Goal: Task Accomplishment & Management: Manage account settings

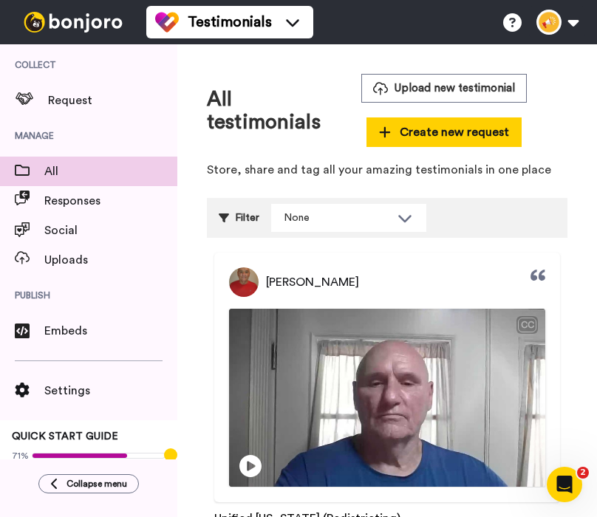
click at [548, 177] on p "Store, share and tag all your amazing testimonials in one place" at bounding box center [387, 170] width 361 height 17
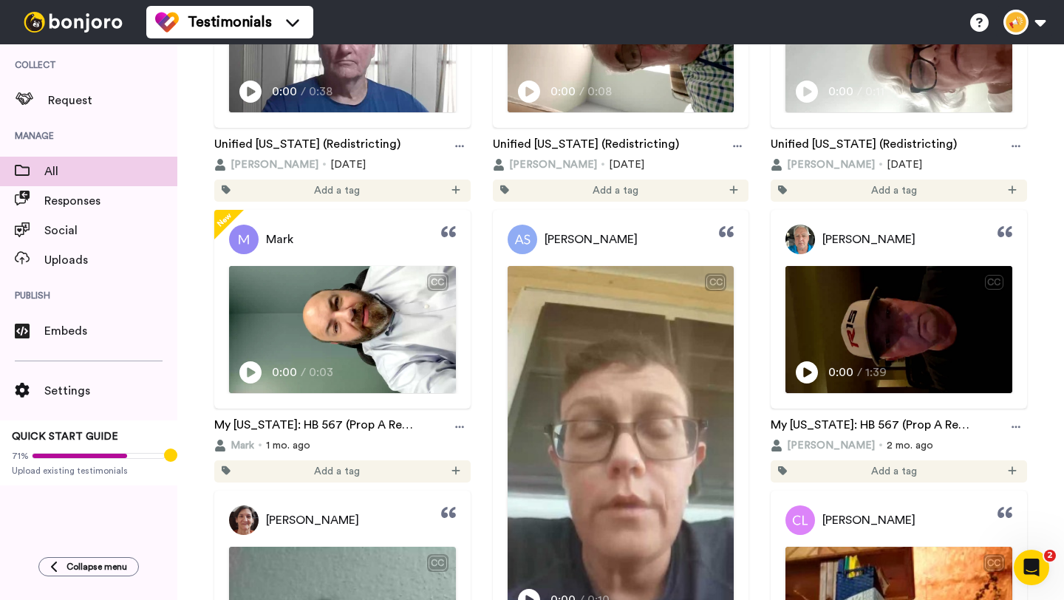
scroll to position [282, 0]
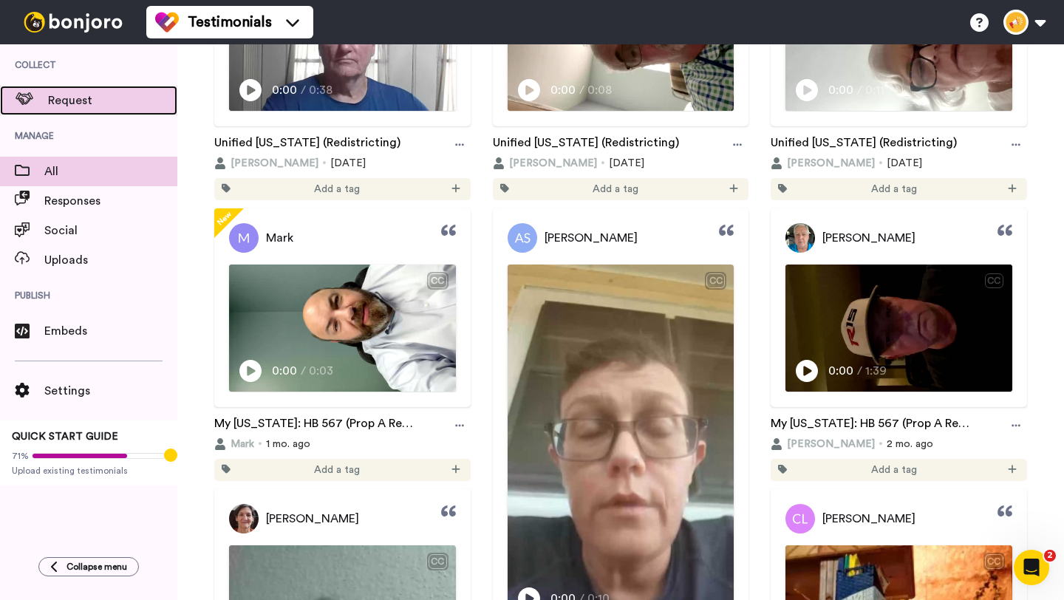
click at [112, 103] on span "Request" at bounding box center [112, 101] width 129 height 18
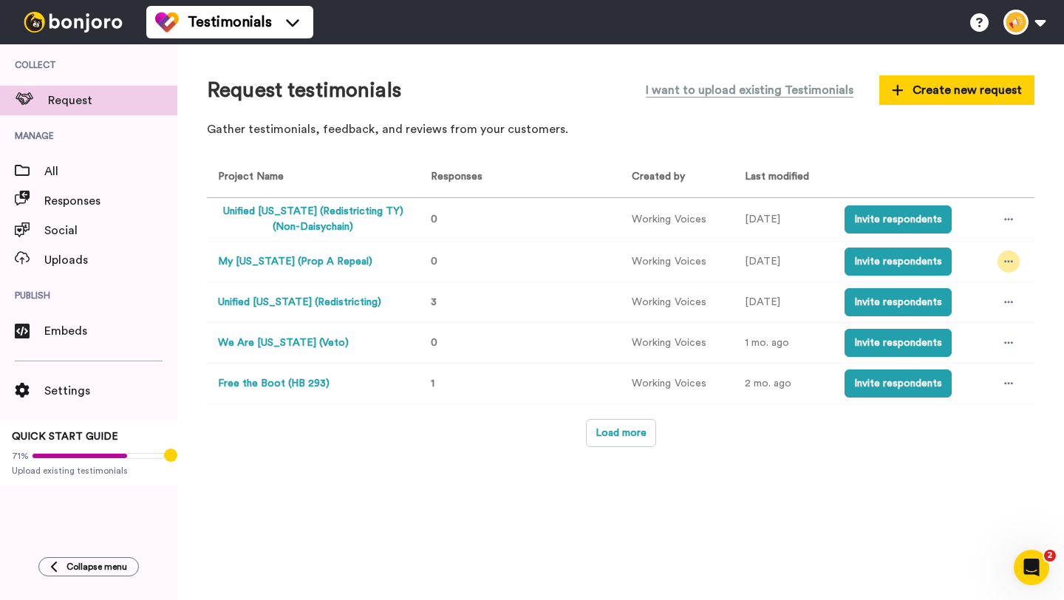
click at [1007, 265] on icon at bounding box center [1008, 261] width 9 height 10
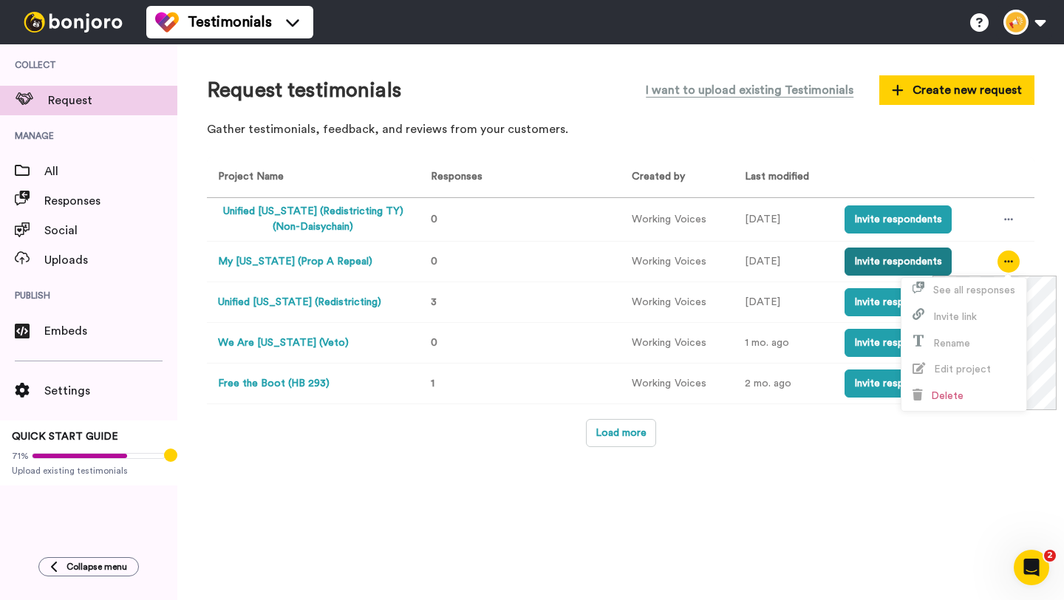
click at [915, 265] on button "Invite respondents" at bounding box center [898, 262] width 107 height 28
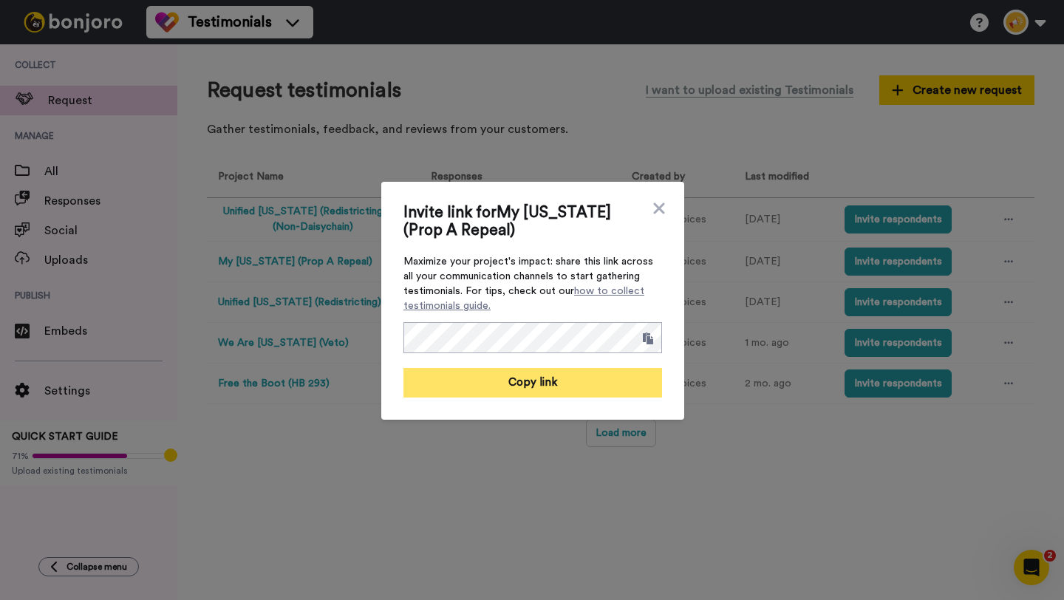
click at [589, 389] on button "Copy link" at bounding box center [532, 383] width 259 height 30
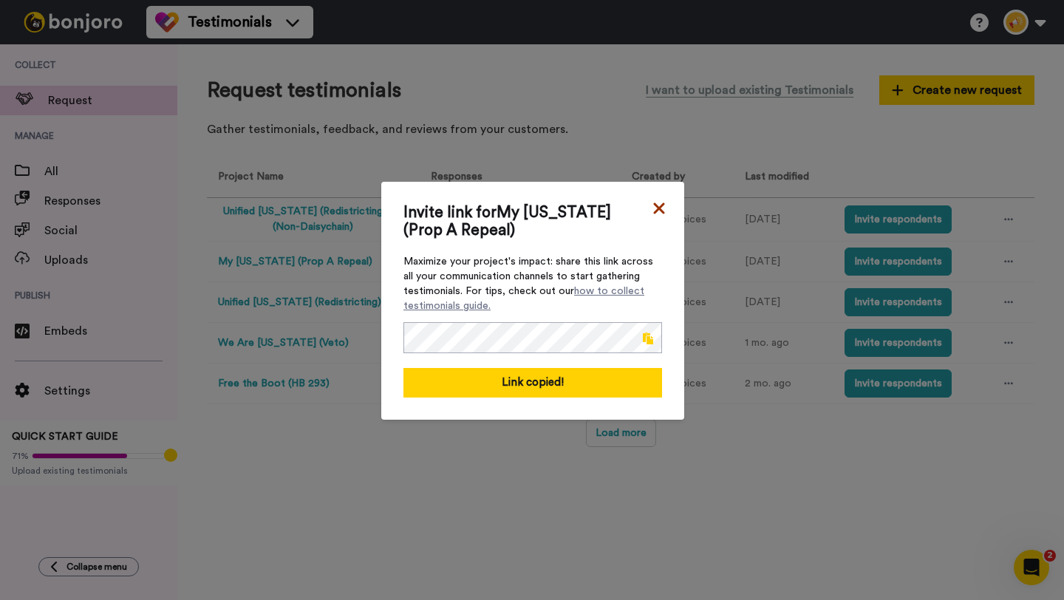
click at [661, 204] on icon at bounding box center [658, 207] width 11 height 11
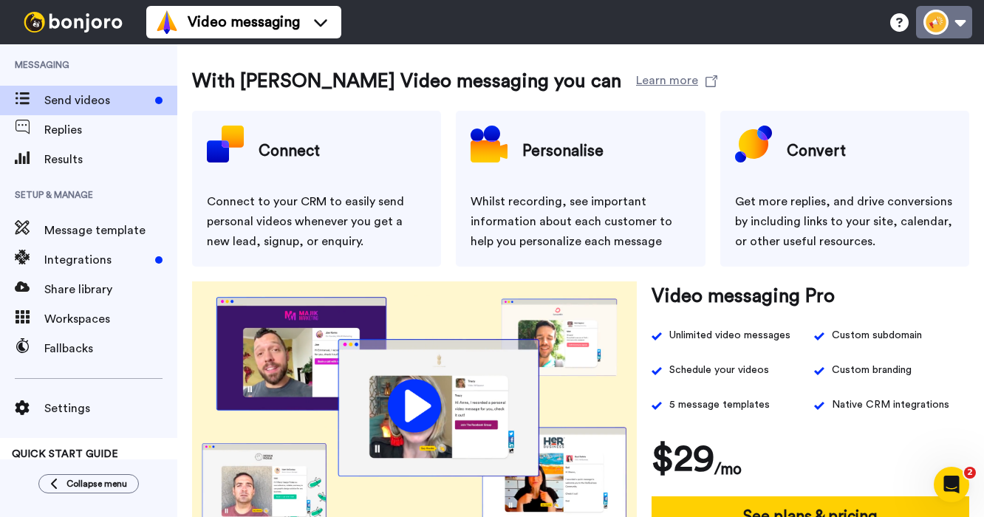
click at [963, 31] on button at bounding box center [944, 22] width 56 height 33
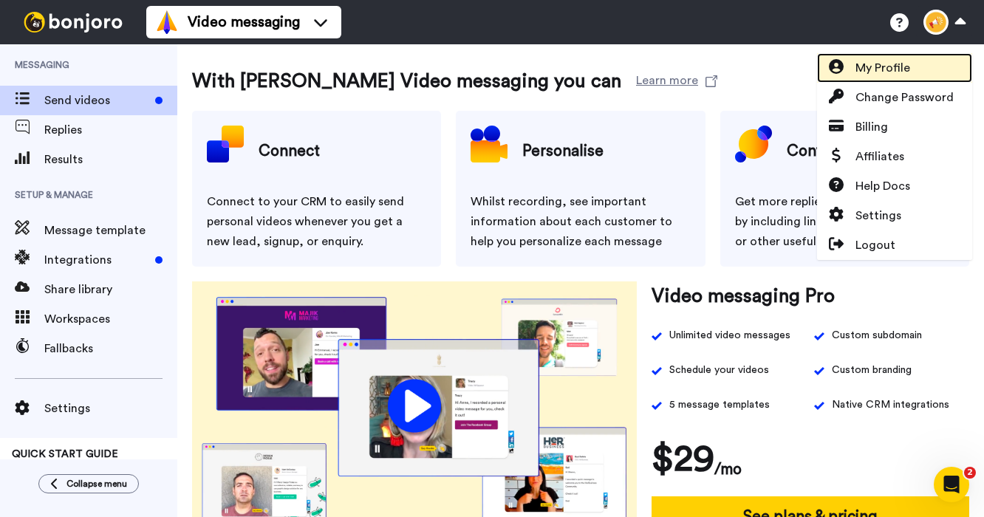
click at [924, 65] on link "My Profile" at bounding box center [894, 68] width 155 height 30
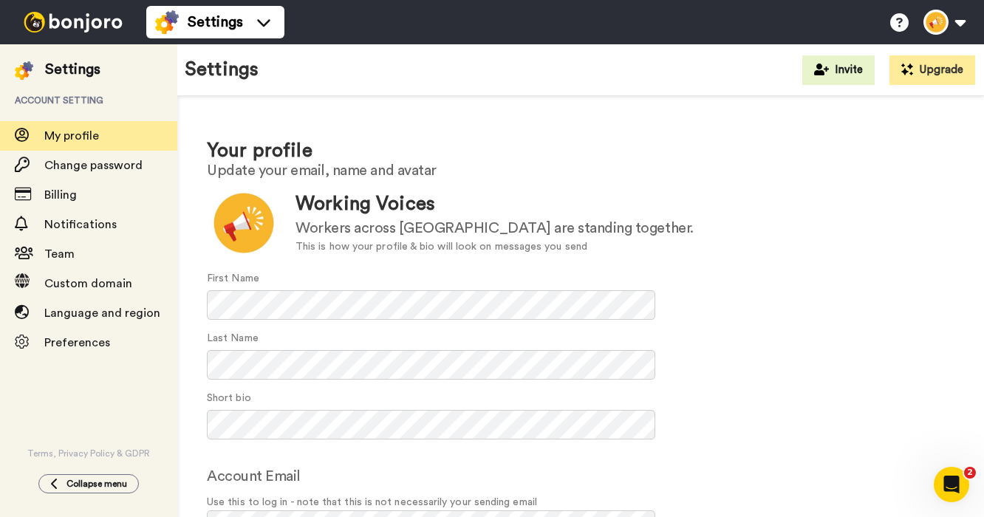
click at [58, 12] on img at bounding box center [73, 22] width 111 height 21
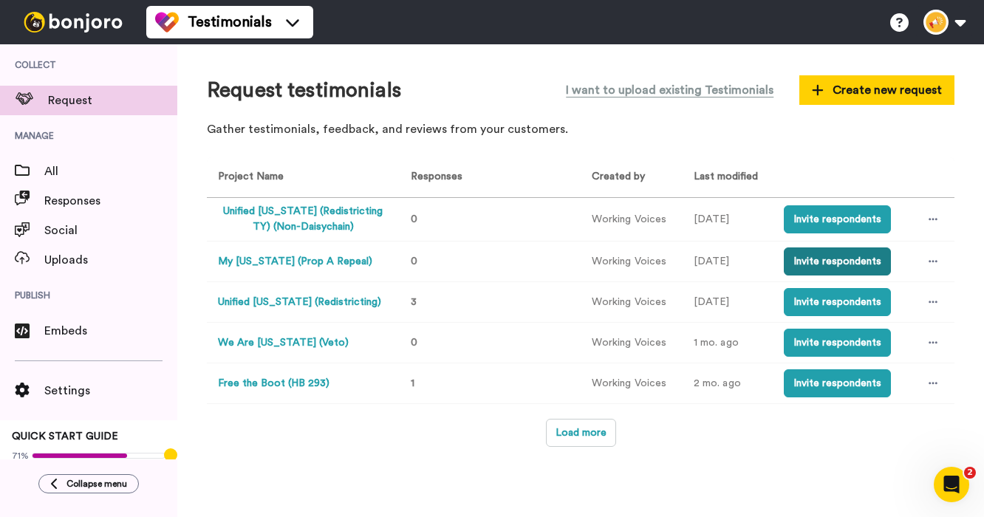
click at [845, 259] on button "Invite respondents" at bounding box center [837, 262] width 107 height 28
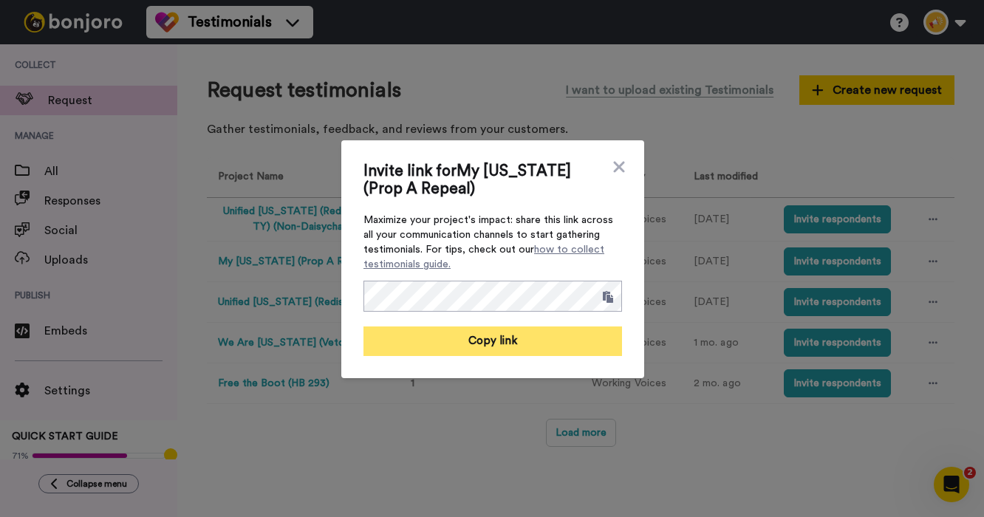
click at [483, 337] on button "Copy link" at bounding box center [493, 342] width 259 height 30
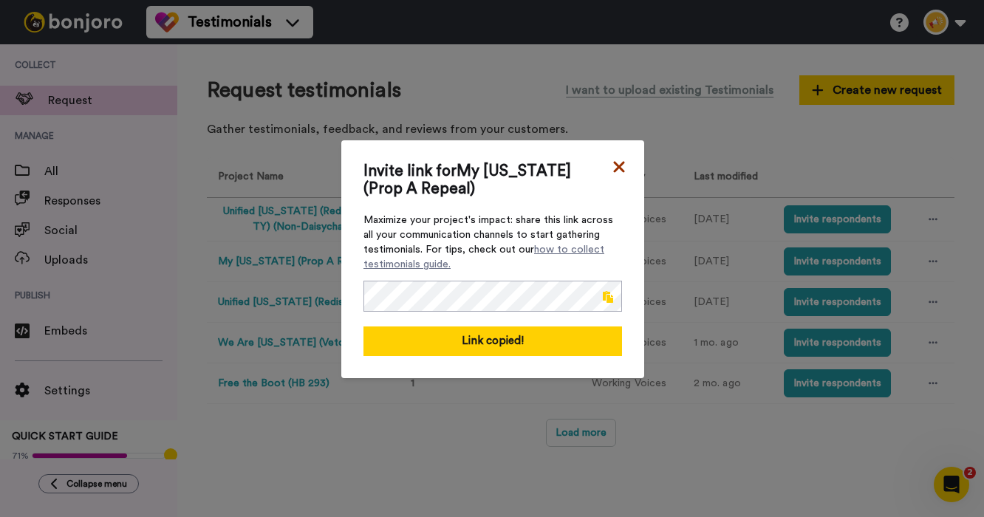
click at [626, 160] on icon at bounding box center [619, 167] width 15 height 18
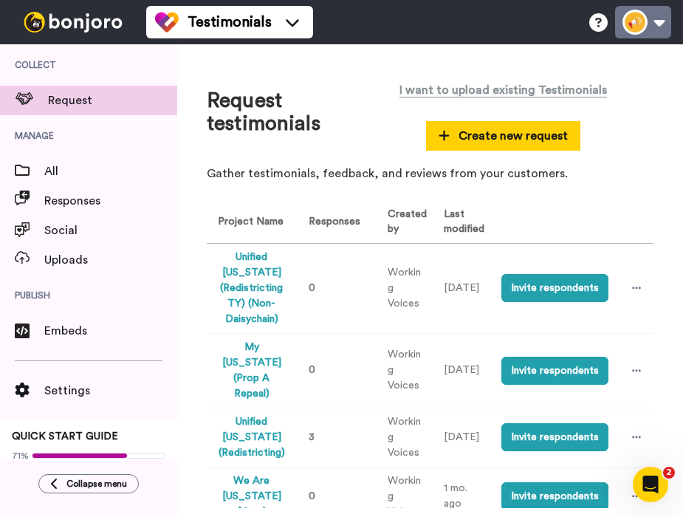
click at [628, 30] on button at bounding box center [643, 22] width 56 height 33
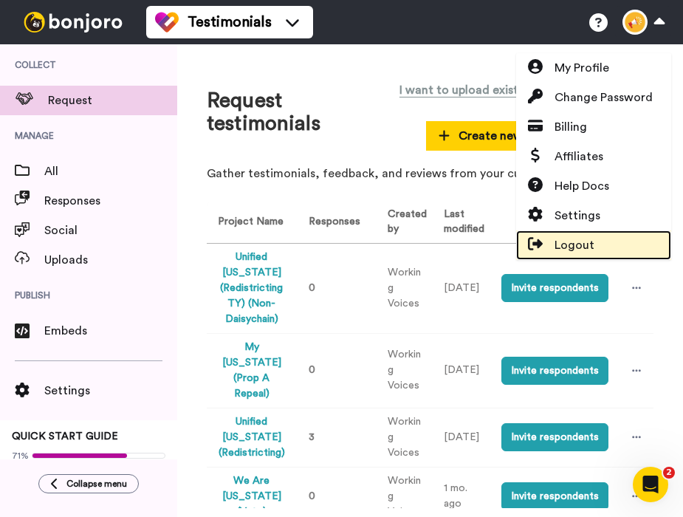
click at [587, 239] on span "Logout" at bounding box center [575, 245] width 40 height 18
